Goal: Navigation & Orientation: Find specific page/section

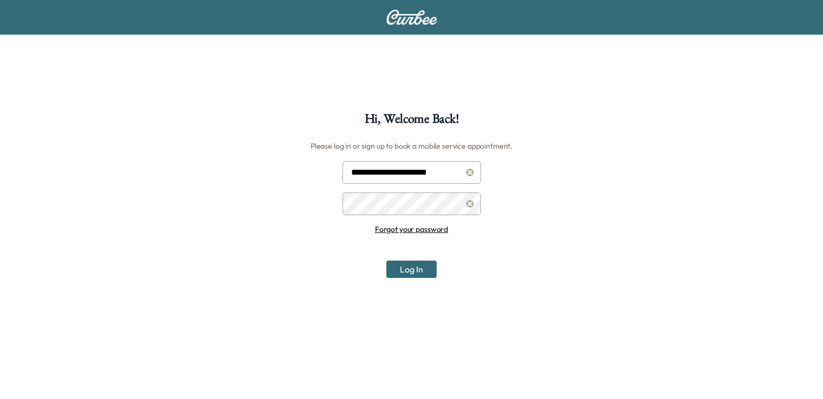
click at [407, 261] on button "Log In" at bounding box center [411, 269] width 50 height 17
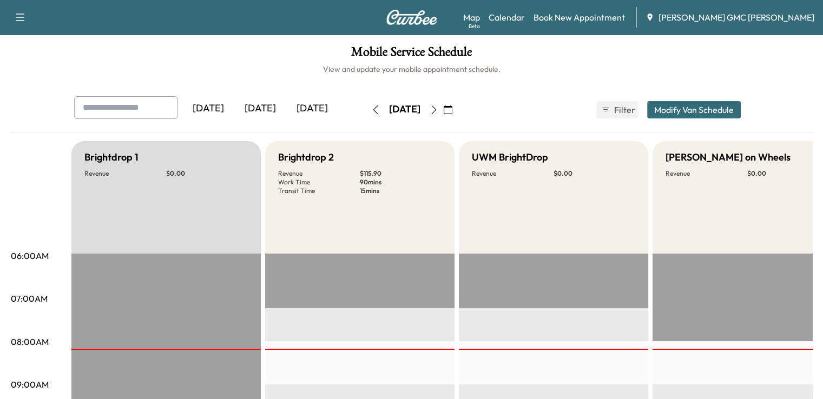
drag, startPoint x: 210, startPoint y: 113, endPoint x: 212, endPoint y: 107, distance: 6.2
click at [234, 107] on div "[DATE]" at bounding box center [260, 108] width 52 height 25
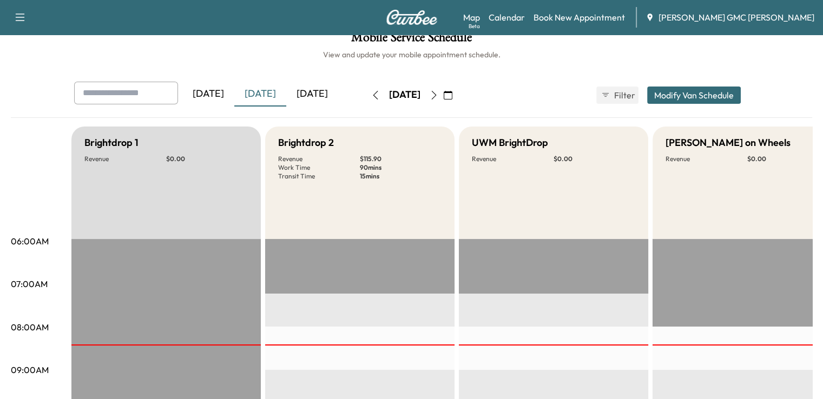
scroll to position [11, 0]
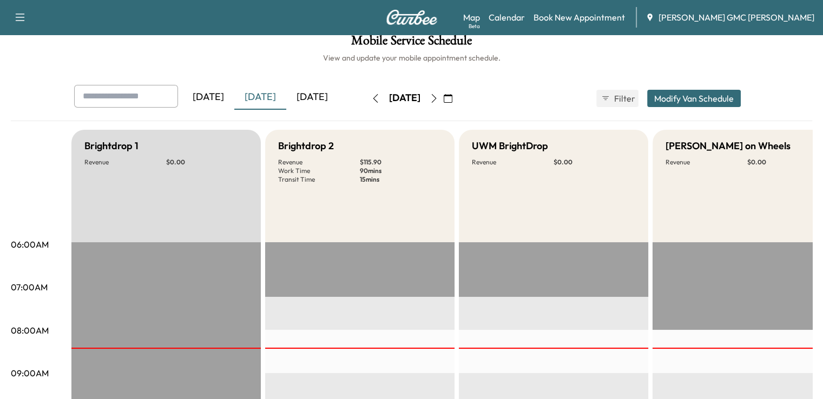
click at [438, 97] on icon "button" at bounding box center [434, 98] width 9 height 9
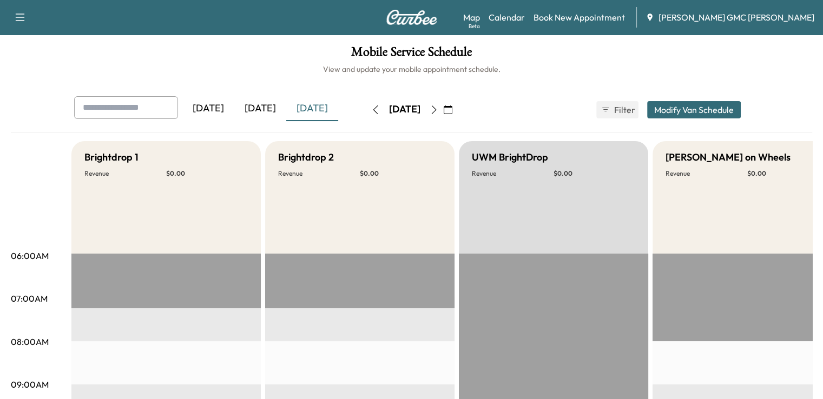
click at [443, 107] on button "button" at bounding box center [434, 109] width 18 height 17
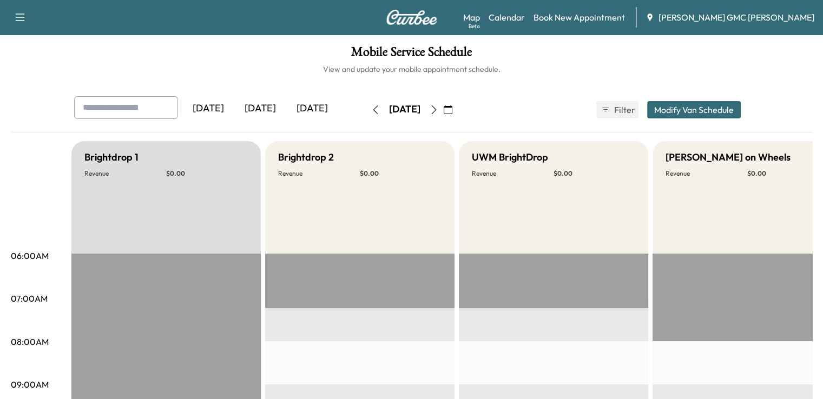
click at [443, 113] on button "button" at bounding box center [434, 109] width 18 height 17
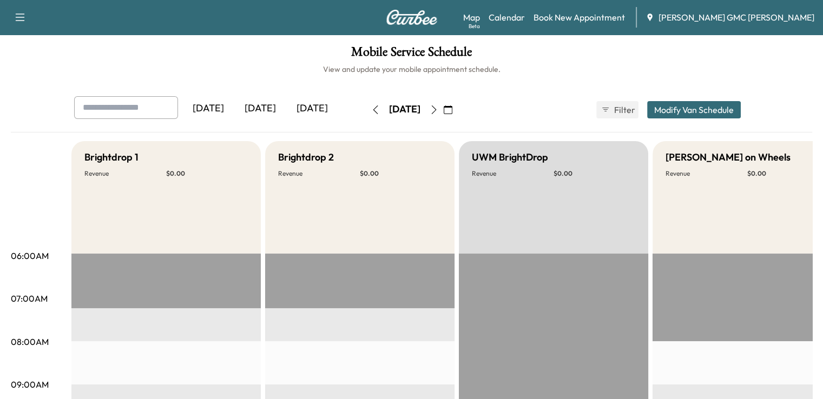
click at [443, 111] on button "button" at bounding box center [434, 109] width 18 height 17
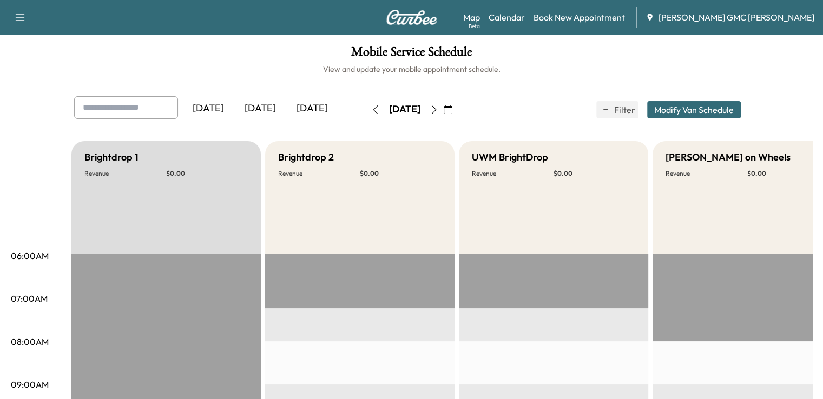
click at [234, 102] on div "[DATE]" at bounding box center [260, 108] width 52 height 25
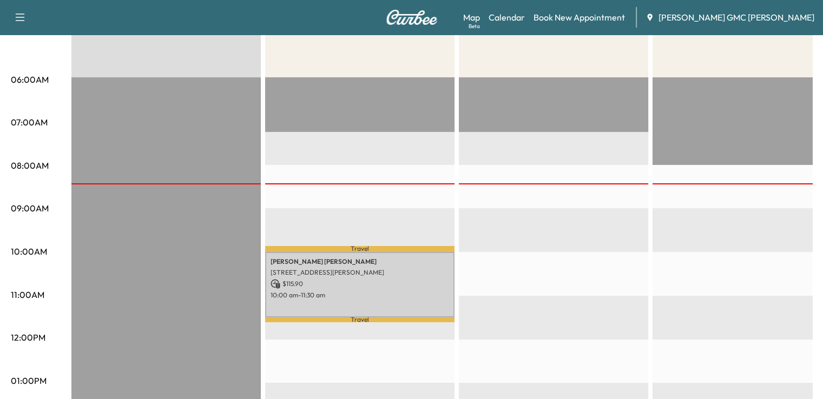
scroll to position [175, 0]
